Goal: Task Accomplishment & Management: Use online tool/utility

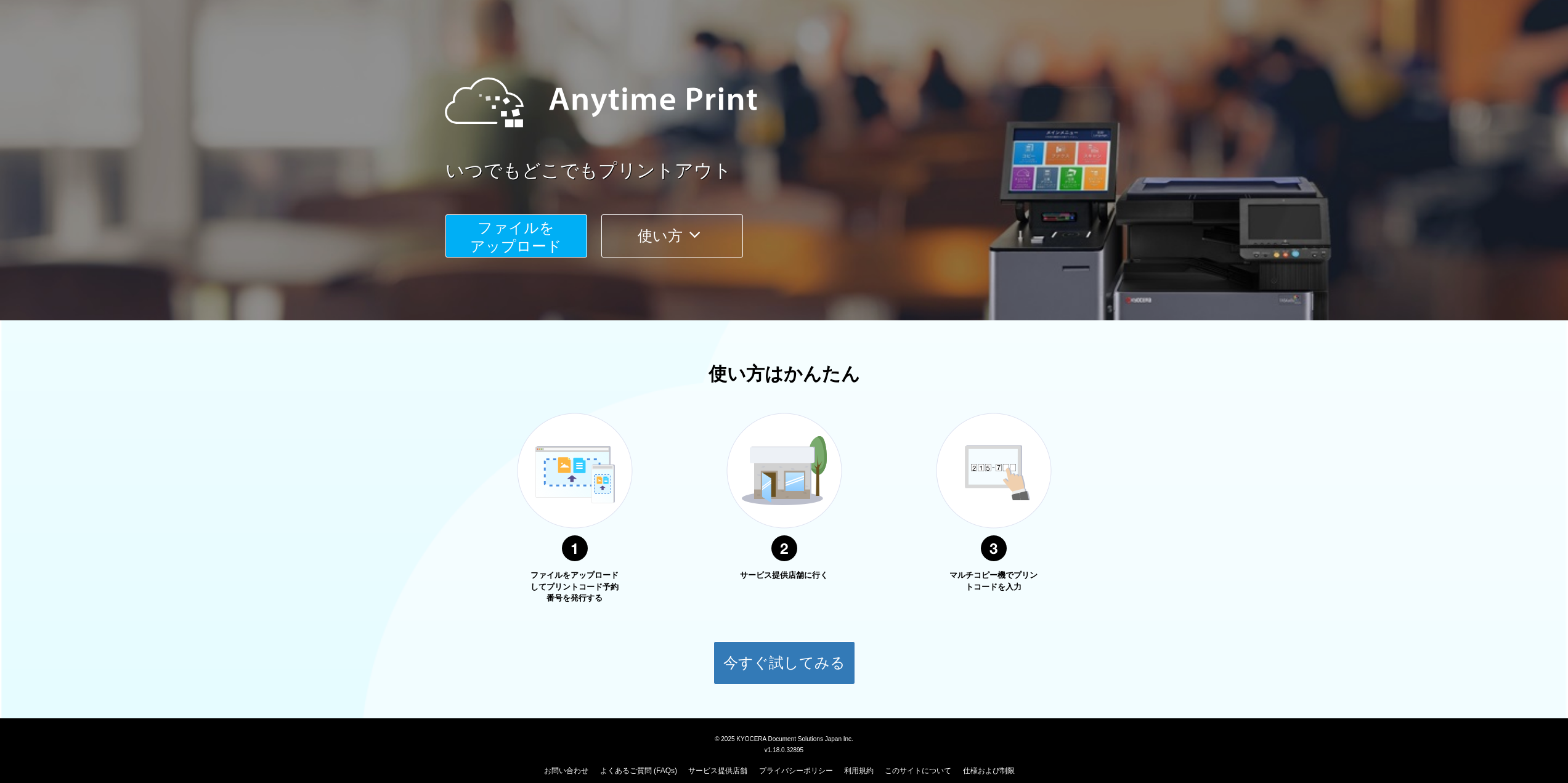
scroll to position [92, 0]
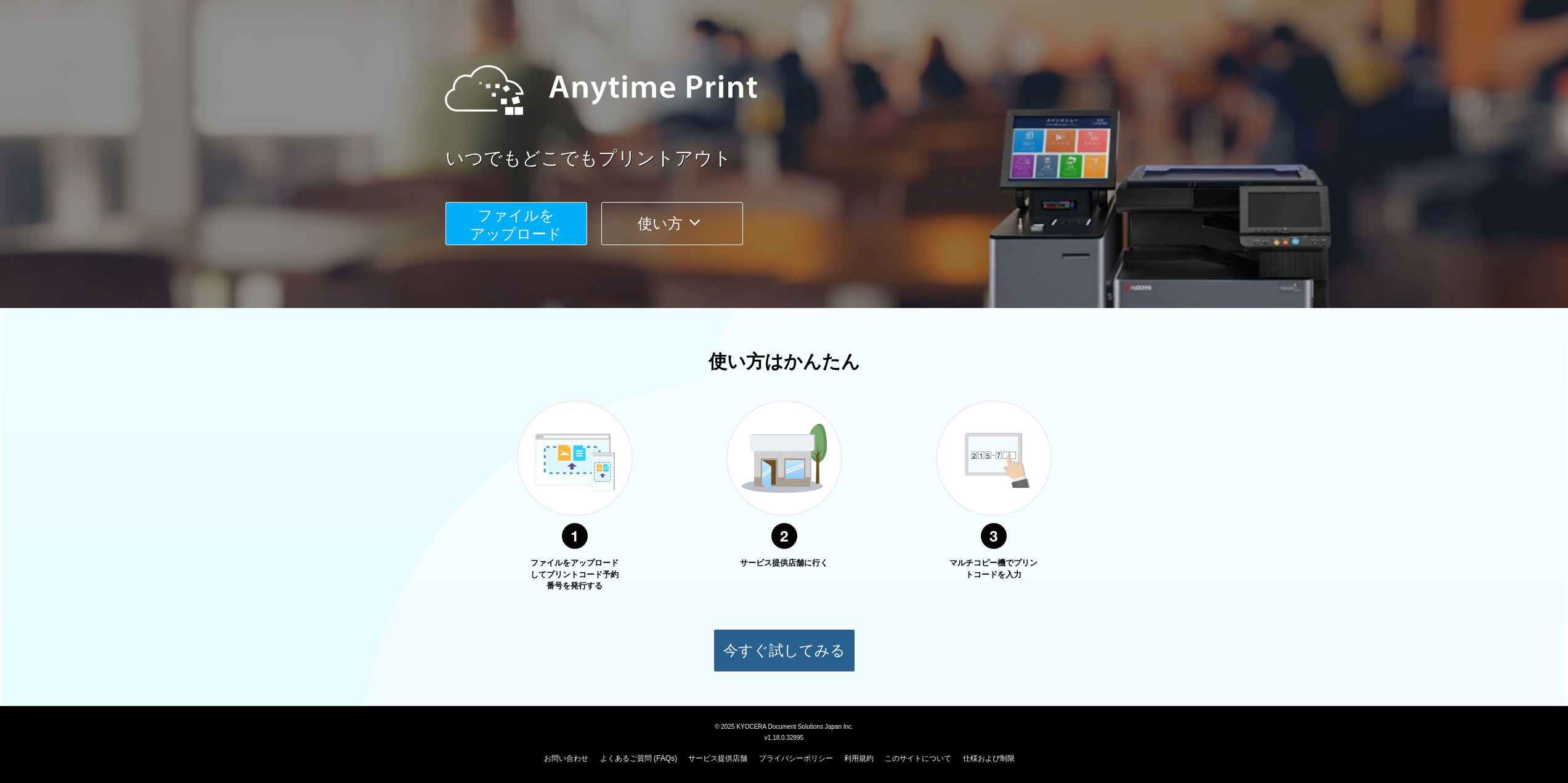
click at [788, 560] on button "今すぐ試してみる" at bounding box center [784, 650] width 141 height 43
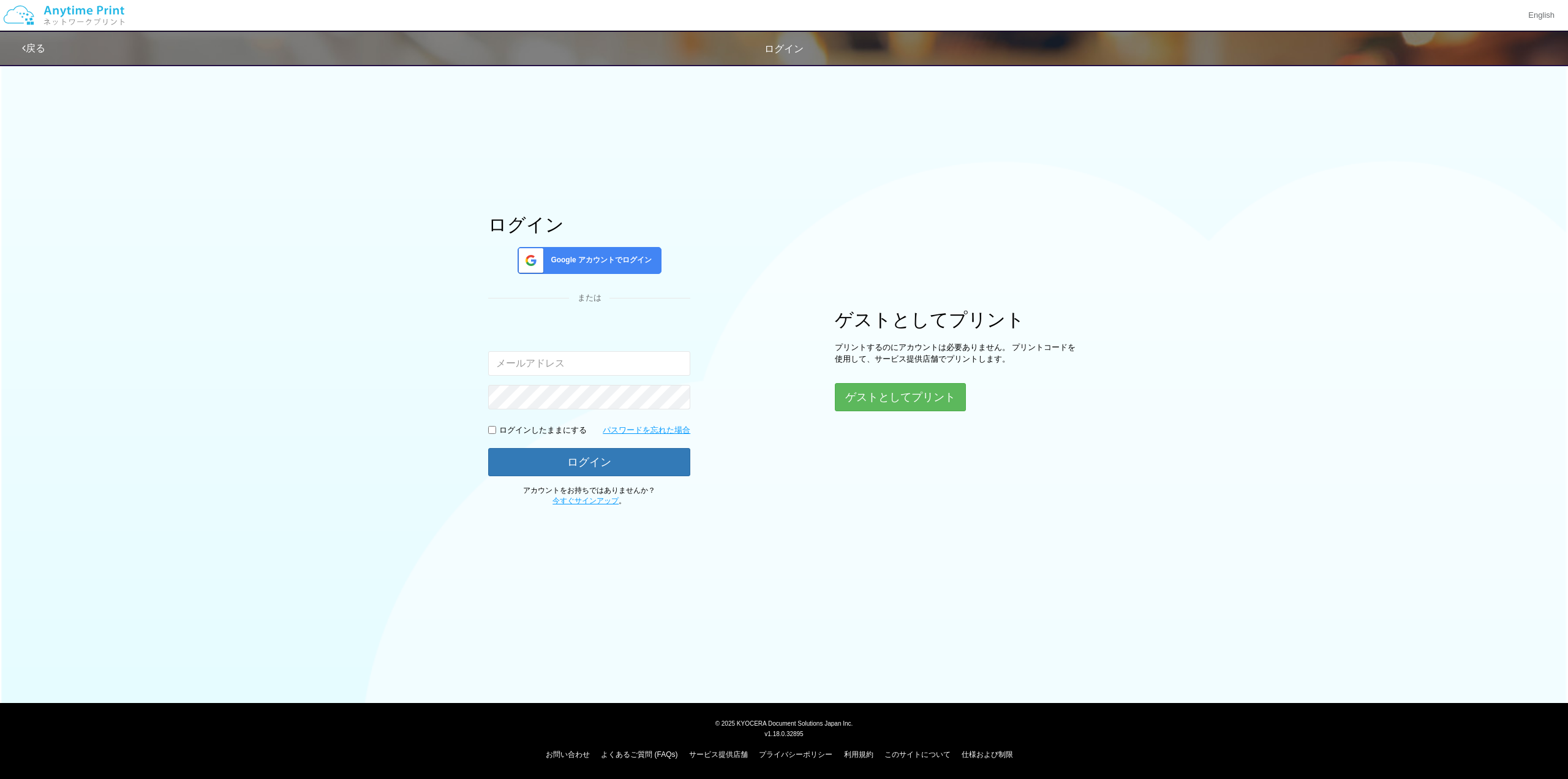
click at [577, 360] on input "email" at bounding box center [589, 363] width 202 height 25
type input "[EMAIL_ADDRESS][DOMAIN_NAME]"
click at [790, 396] on button "ゲストとしてプリント" at bounding box center [900, 397] width 130 height 27
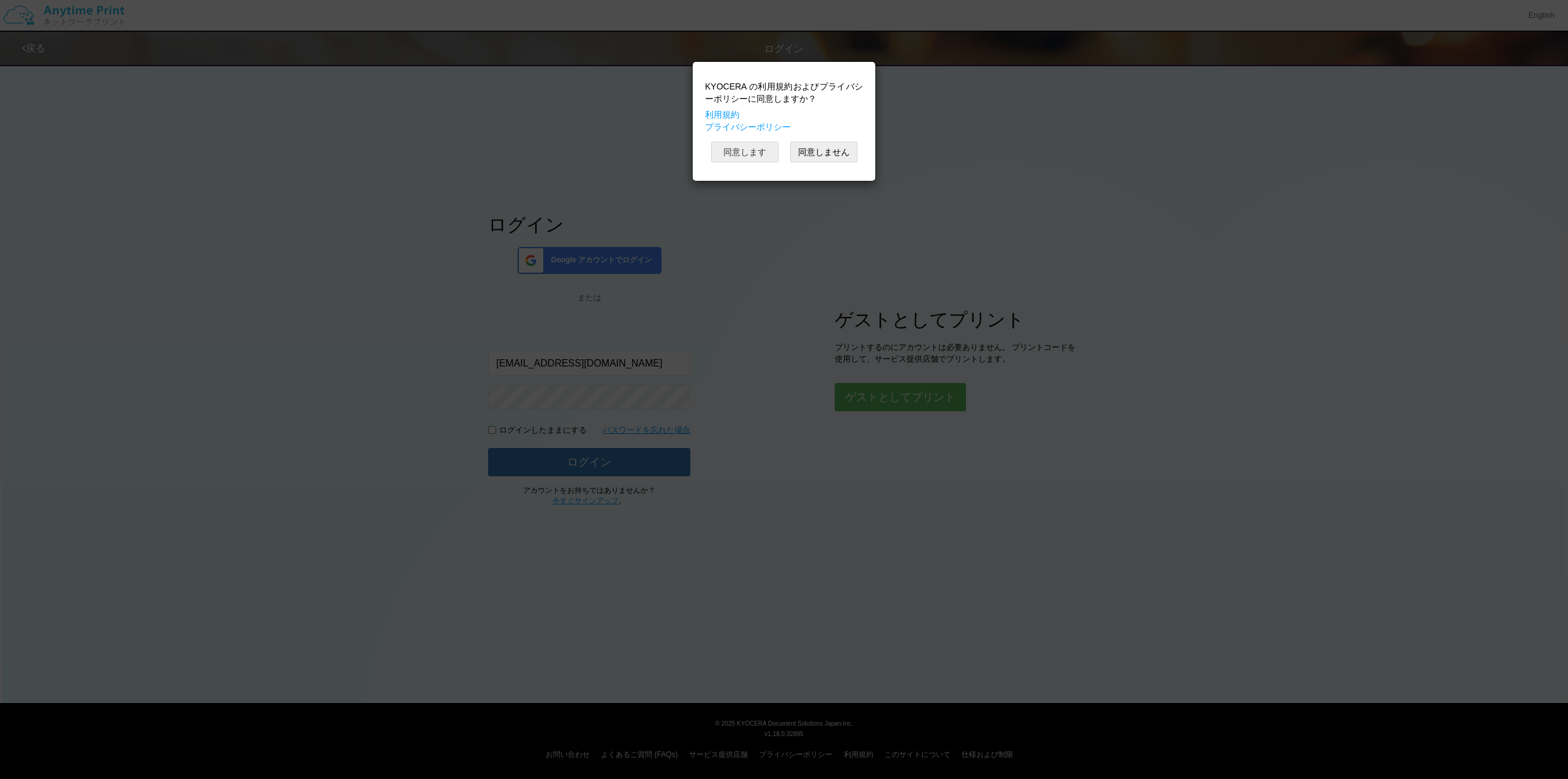
click at [763, 153] on button "同意します" at bounding box center [744, 152] width 67 height 21
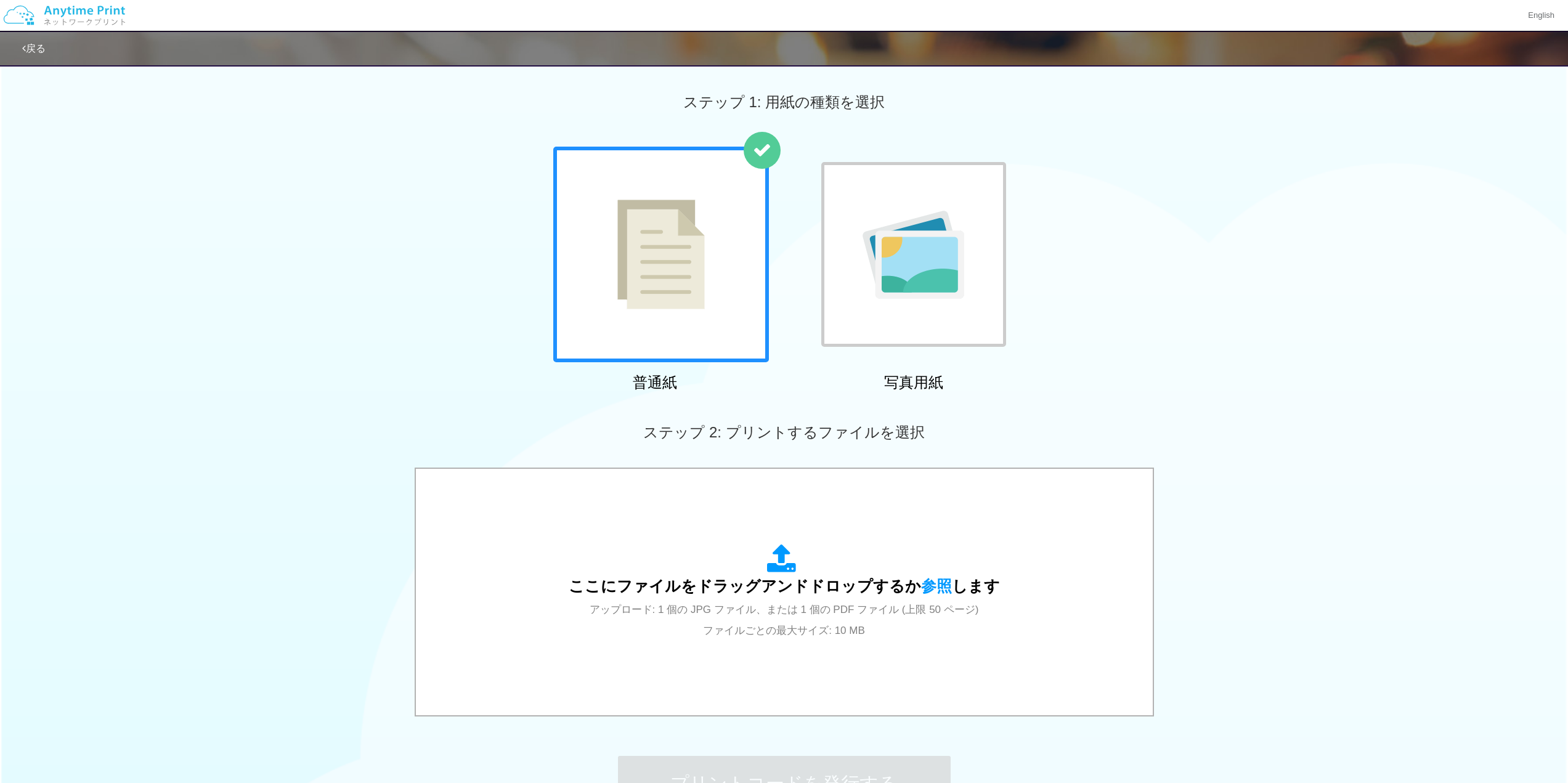
click at [795, 297] on img at bounding box center [914, 255] width 102 height 88
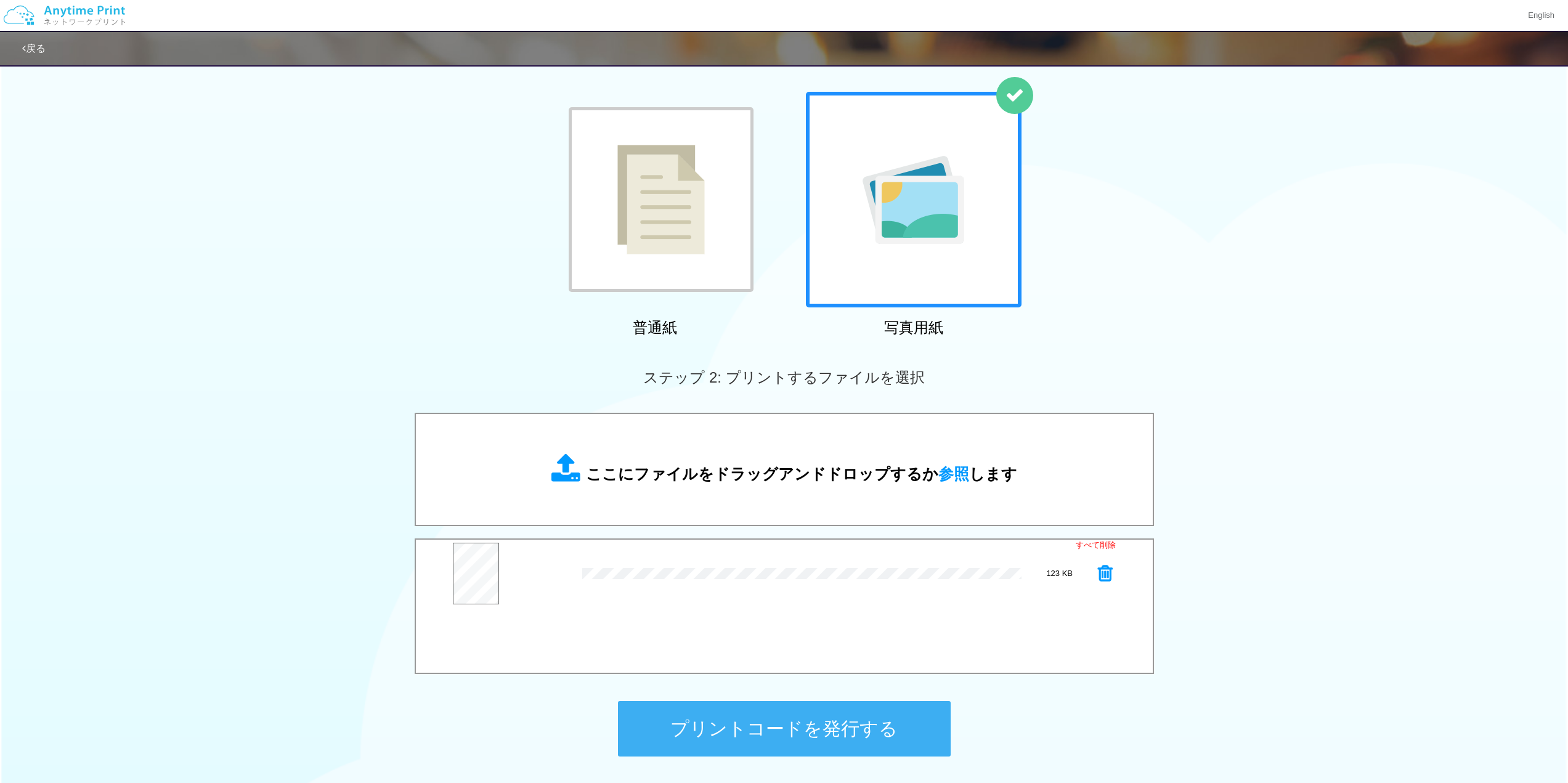
scroll to position [61, 0]
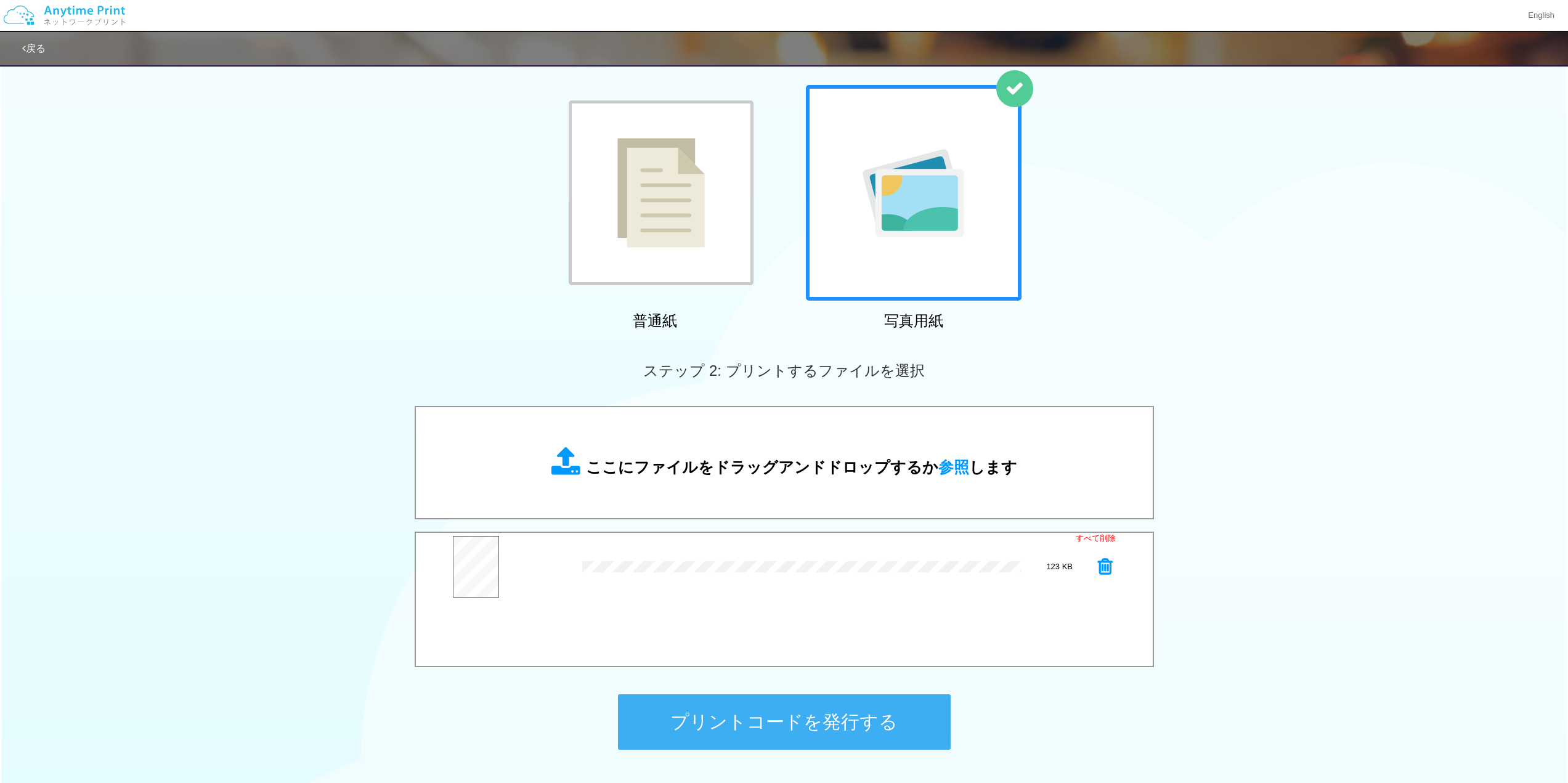
click at [795, 323] on h2 "写真用紙" at bounding box center [914, 321] width 216 height 16
click at [795, 280] on div at bounding box center [914, 193] width 216 height 216
click at [795, 560] on button "プリントコードを発行する" at bounding box center [784, 721] width 332 height 55
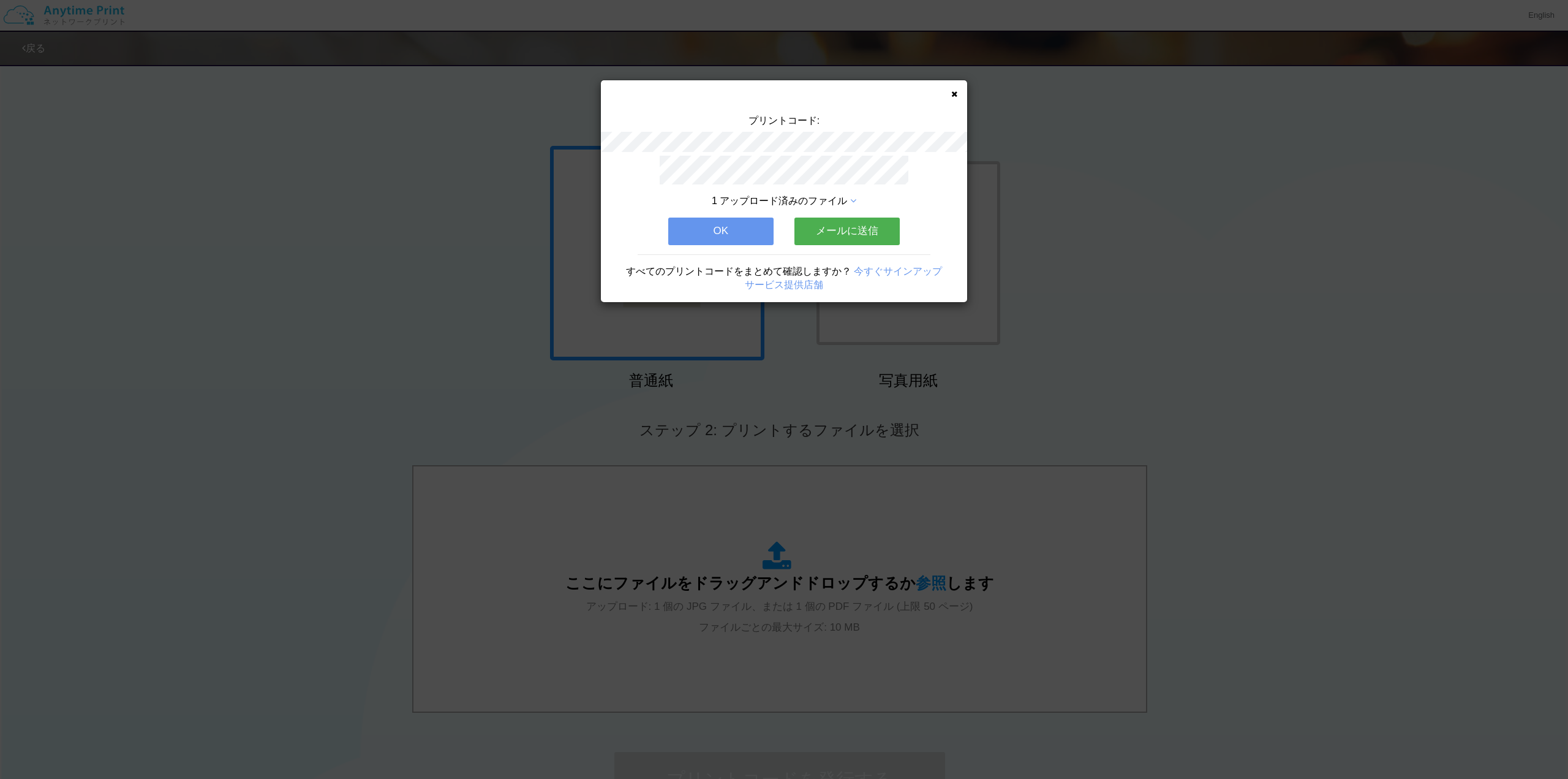
click at [790, 227] on button "メールに送信" at bounding box center [847, 231] width 105 height 27
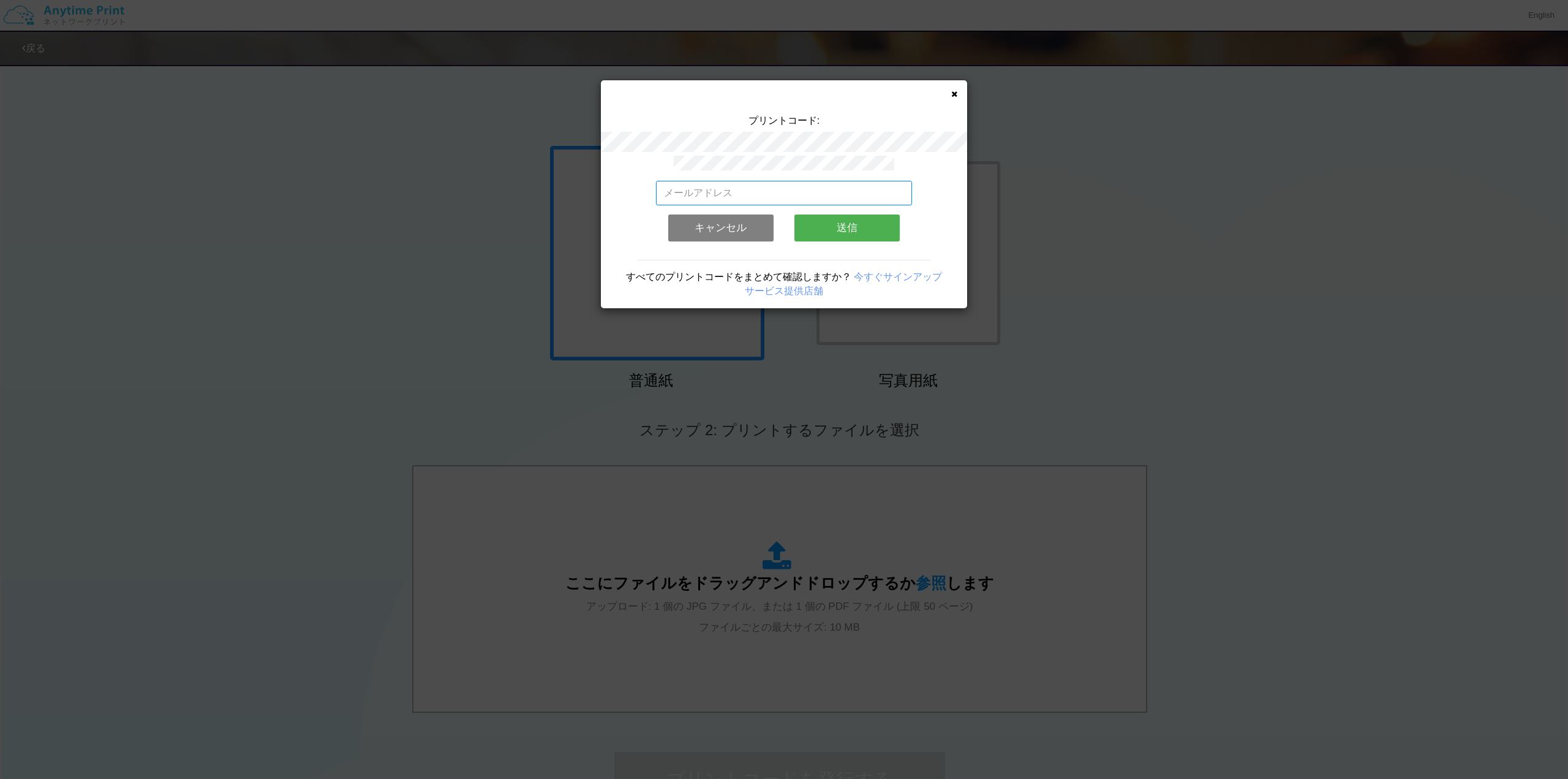
click at [790, 185] on input "email" at bounding box center [784, 193] width 257 height 25
type input "[EMAIL_ADDRESS][DOMAIN_NAME]"
click at [790, 220] on button "送信" at bounding box center [847, 228] width 105 height 27
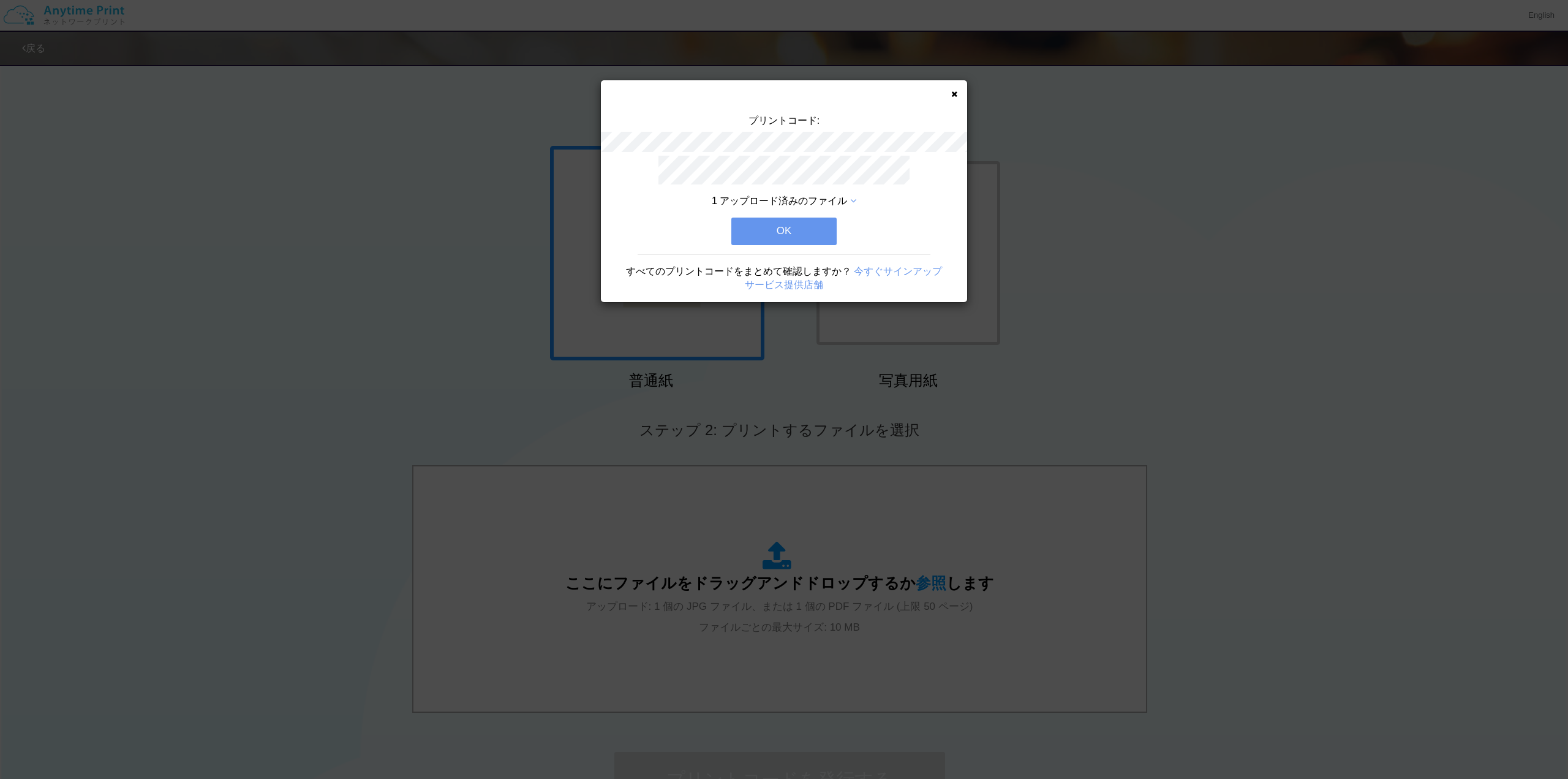
click at [790, 220] on button "OK" at bounding box center [784, 231] width 105 height 27
